Goal: Answer question/provide support

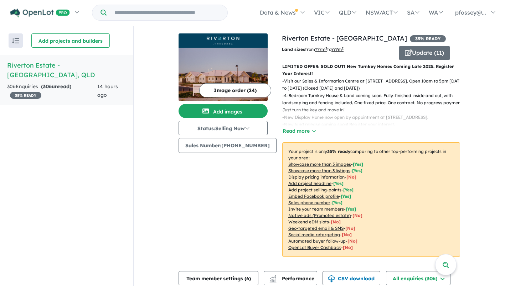
scroll to position [228, 0]
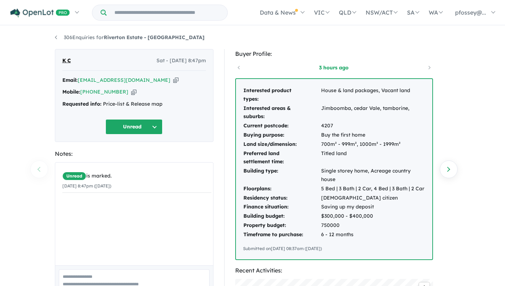
click at [140, 81] on a%20Riverton%20Estate%20-%20Jimboomba"] "[EMAIL_ADDRESS][DOMAIN_NAME]" at bounding box center [124, 80] width 93 height 6
drag, startPoint x: 142, startPoint y: 81, endPoint x: 79, endPoint y: 76, distance: 62.6
click at [79, 76] on div "K C Sat - 23/08/2025, 8:47pm Email: kyannecox@hotmail.com Copied! Mobile: +61 4…" at bounding box center [134, 95] width 159 height 93
copy a%20Riverton%20Estate%20-%20Jimboomba"] "[EMAIL_ADDRESS][DOMAIN_NAME]"
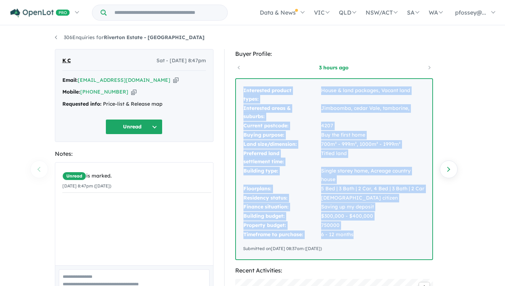
drag, startPoint x: 244, startPoint y: 89, endPoint x: 372, endPoint y: 237, distance: 195.5
click at [372, 237] on tbody "Interested product types: House & land packages, Vacant land Interested areas &…" at bounding box center [334, 163] width 182 height 154
copy tbody "Interested product types: House & land packages, Vacant land Interested areas &…"
